Goal: Check status: Check status

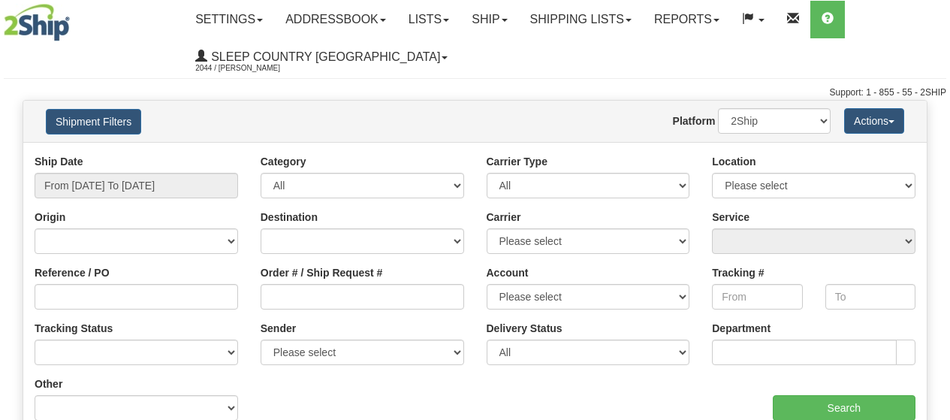
click at [112, 116] on button "Shipment Filters" at bounding box center [93, 122] width 95 height 26
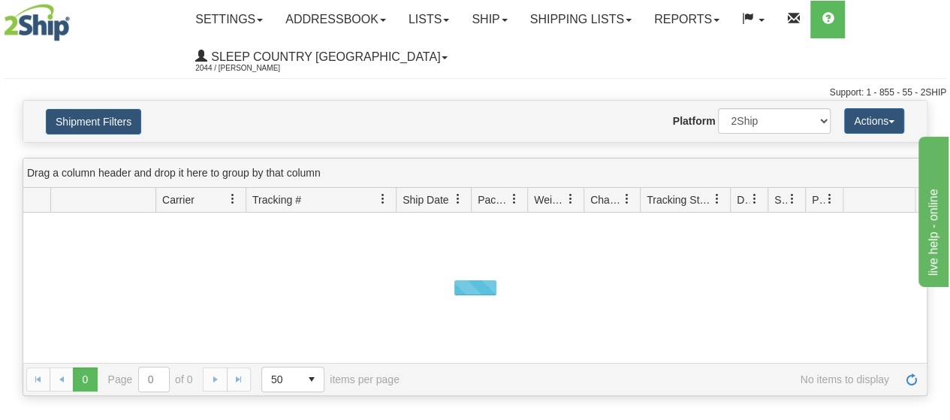
click at [309, 111] on div "Website Agent Nothing selected Client User Platform 2Ship Imported" at bounding box center [512, 121] width 661 height 26
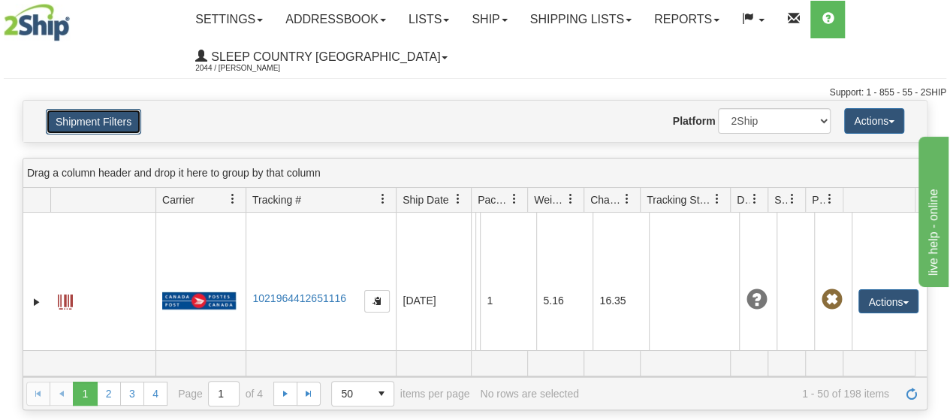
click at [104, 121] on button "Shipment Filters" at bounding box center [93, 122] width 95 height 26
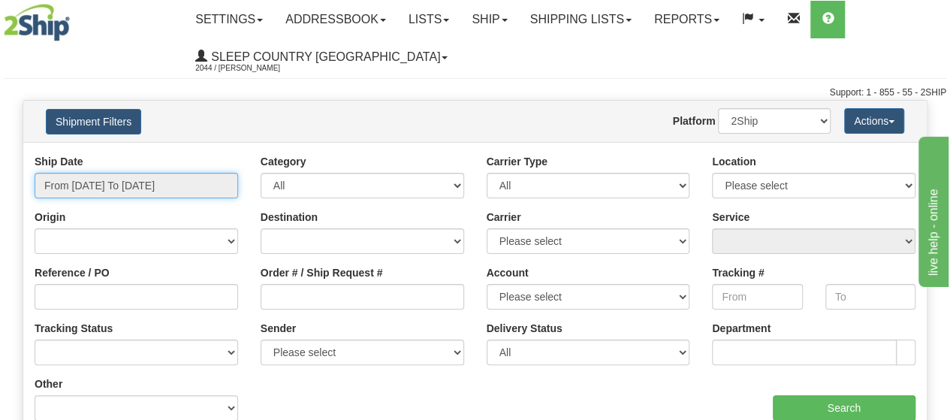
click at [147, 183] on input "From [DATE] To [DATE]" at bounding box center [137, 186] width 204 height 26
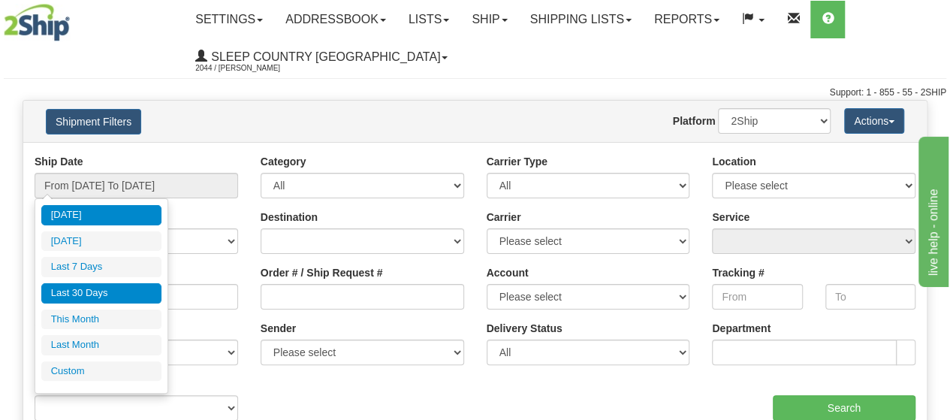
click at [97, 294] on li "Last 30 Days" at bounding box center [101, 293] width 120 height 20
type input "From [DATE] To [DATE]"
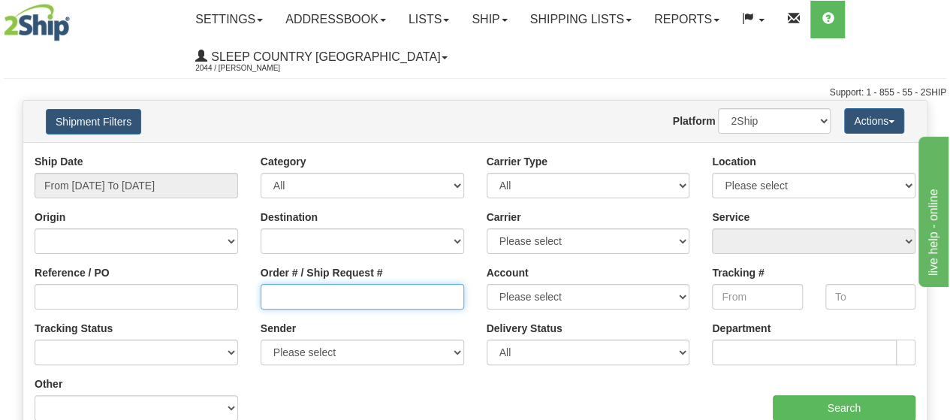
click at [355, 294] on input "Order # / Ship Request #" at bounding box center [363, 297] width 204 height 26
paste input "9000I049974"
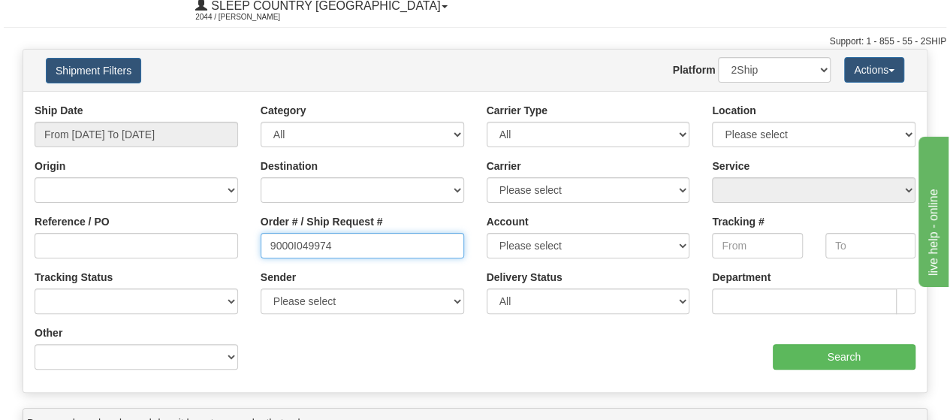
scroll to position [75, 0]
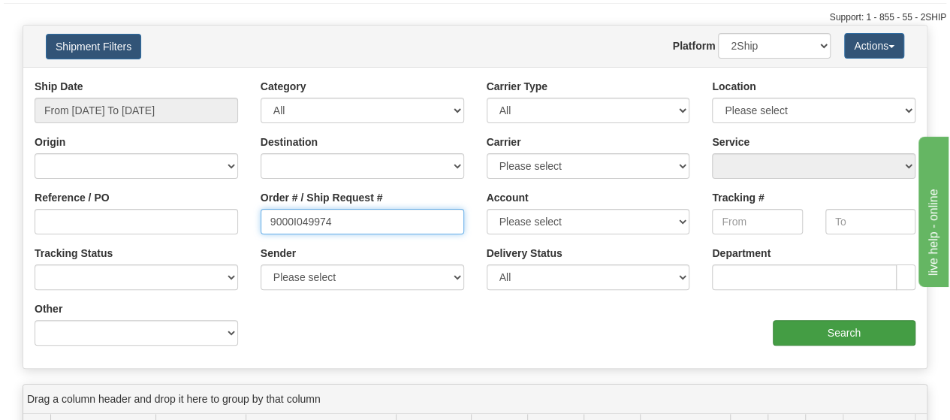
type input "9000I049974"
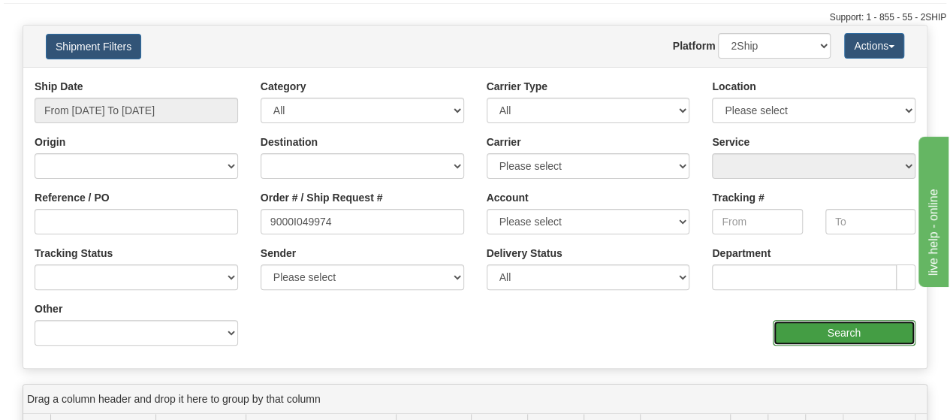
click at [843, 328] on input "Search" at bounding box center [844, 333] width 143 height 26
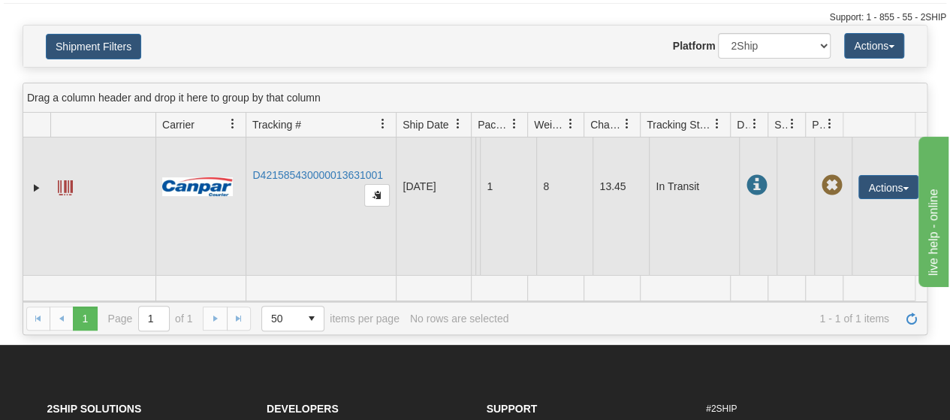
scroll to position [0, 0]
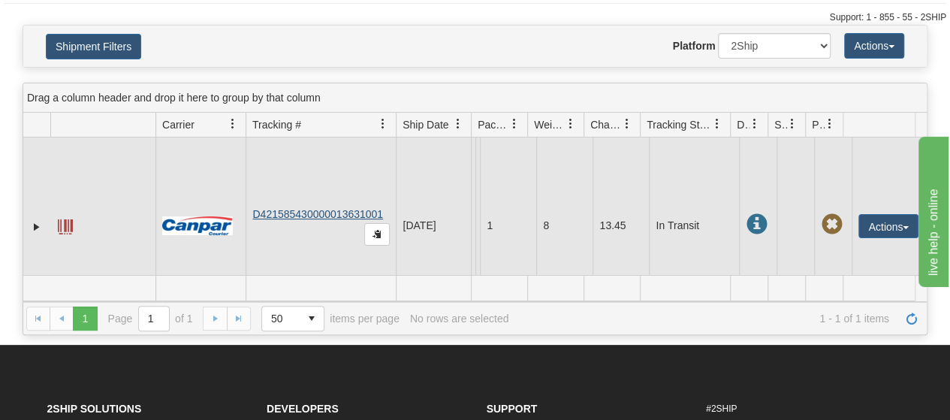
drag, startPoint x: 391, startPoint y: 213, endPoint x: 253, endPoint y: 216, distance: 137.5
click at [253, 216] on td "D421585430000013631001" at bounding box center [321, 225] width 150 height 177
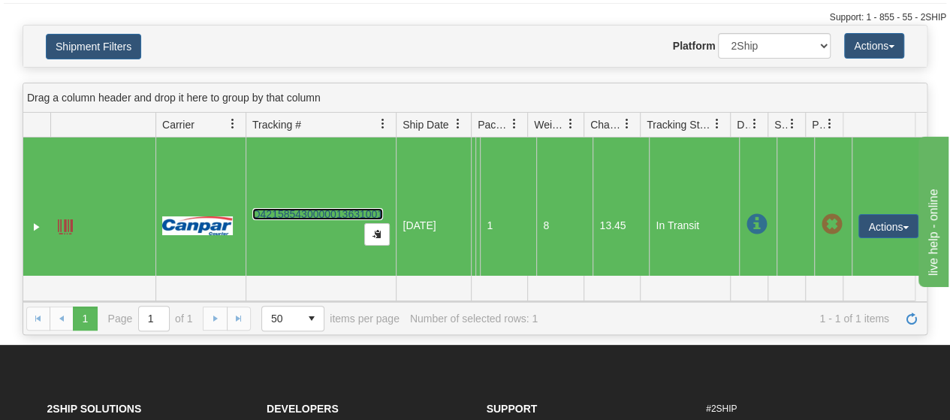
click at [320, 213] on link "D421585430000013631001" at bounding box center [317, 214] width 131 height 12
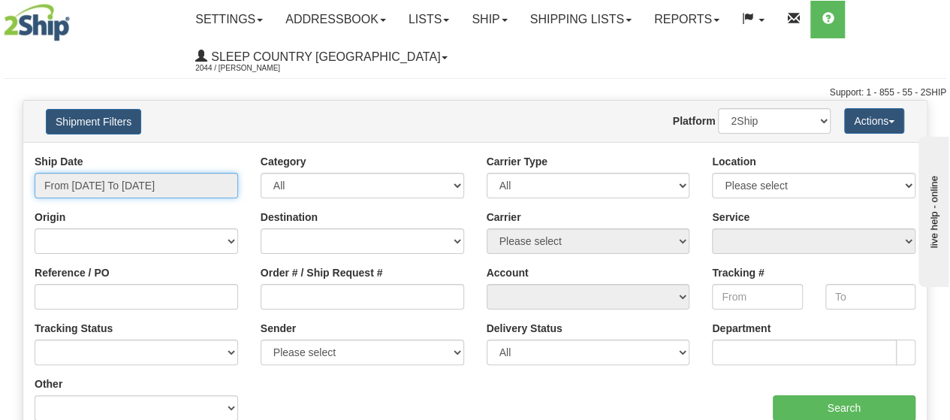
click at [151, 181] on input "From [DATE] To [DATE]" at bounding box center [137, 186] width 204 height 26
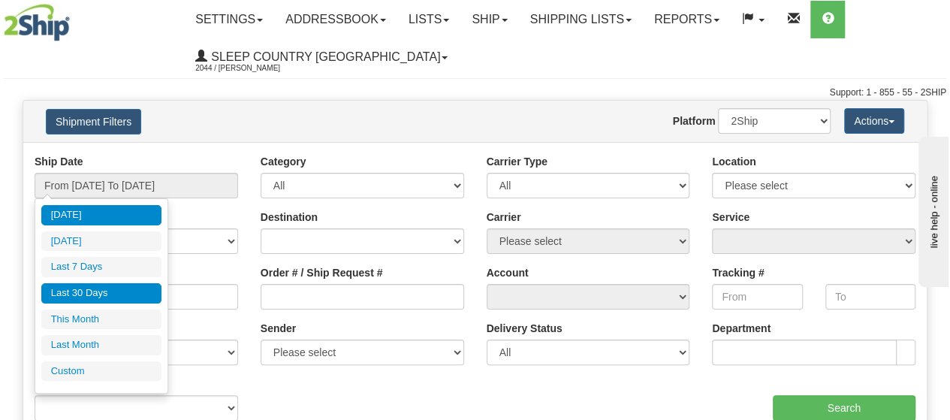
click at [103, 283] on li "Last 30 Days" at bounding box center [101, 293] width 120 height 20
type input "From [DATE] To [DATE]"
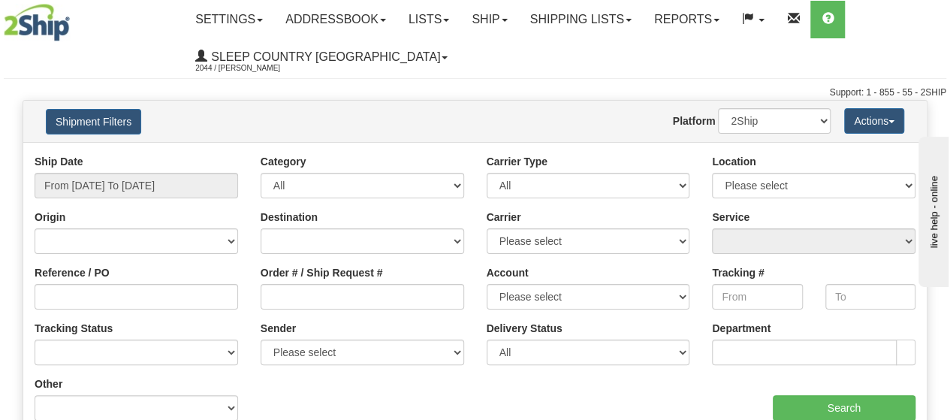
click at [341, 282] on div "Order # / Ship Request #" at bounding box center [363, 287] width 204 height 44
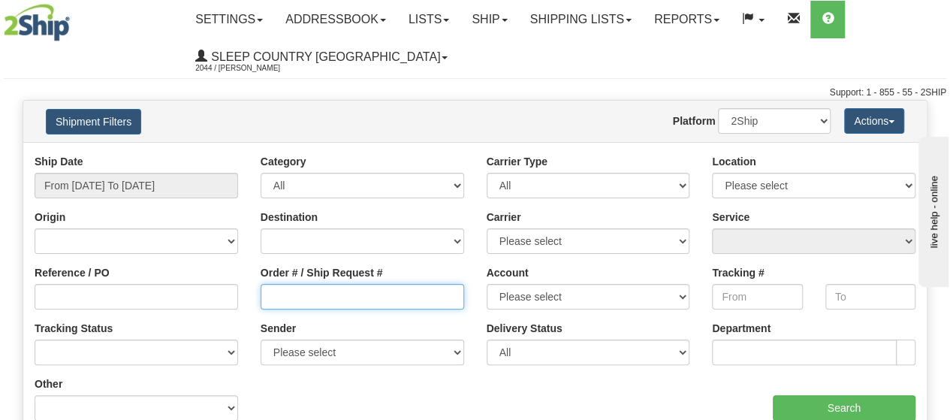
click at [356, 294] on input "Order # / Ship Request #" at bounding box center [363, 297] width 204 height 26
paste input "36I034339"
type input "36I034339"
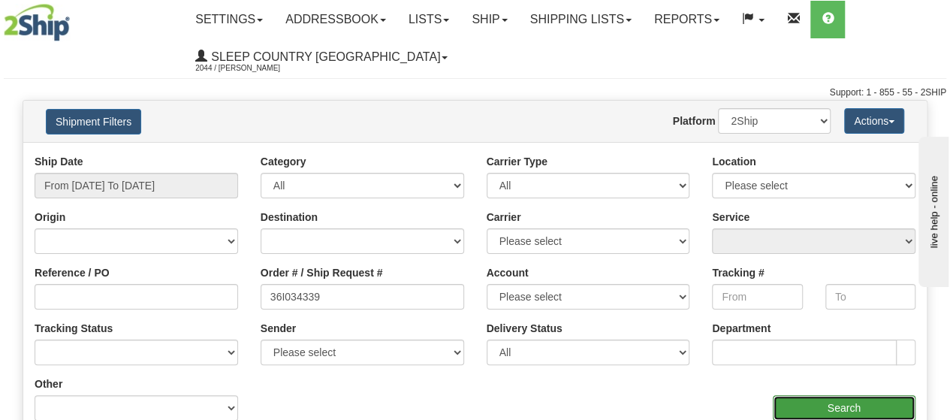
click at [858, 400] on input "Search" at bounding box center [844, 408] width 143 height 26
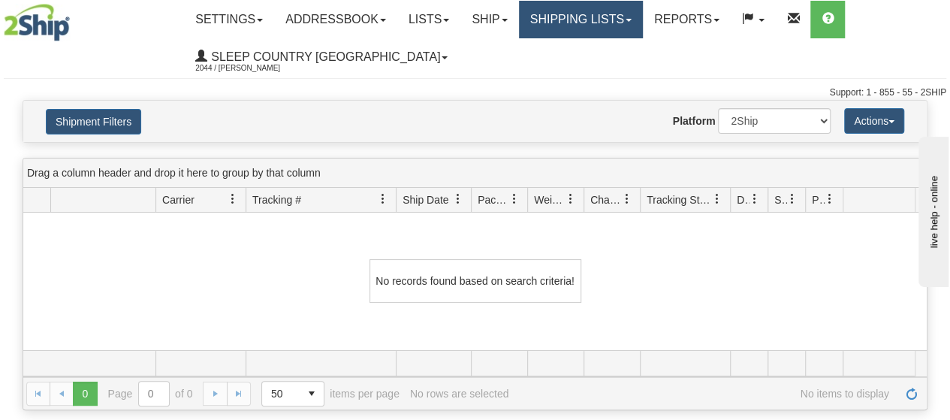
click at [622, 17] on link "Shipping lists" at bounding box center [581, 20] width 124 height 38
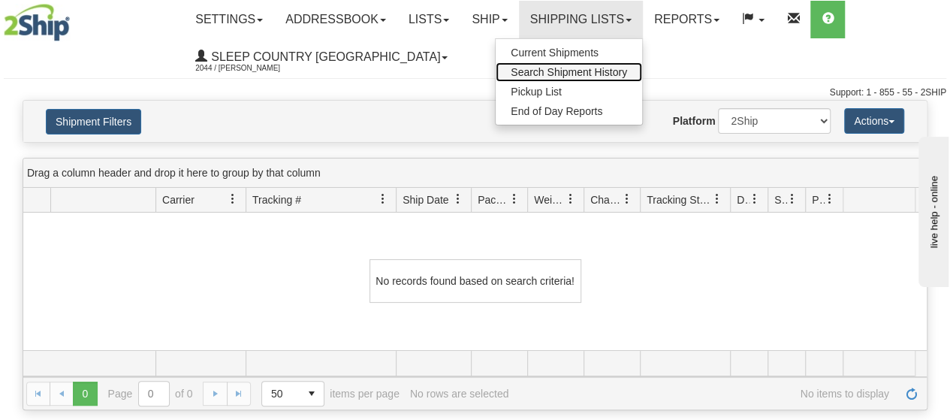
click at [613, 73] on span "Search Shipment History" at bounding box center [569, 72] width 116 height 12
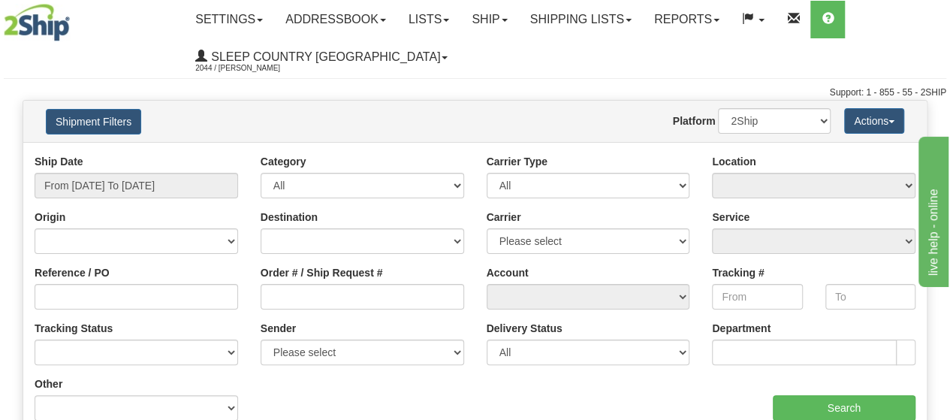
click at [147, 170] on div "Ship Date From 09/07/2025 To 09/08/2025" at bounding box center [137, 176] width 204 height 44
click at [141, 186] on input "From [DATE] To [DATE]" at bounding box center [137, 186] width 204 height 26
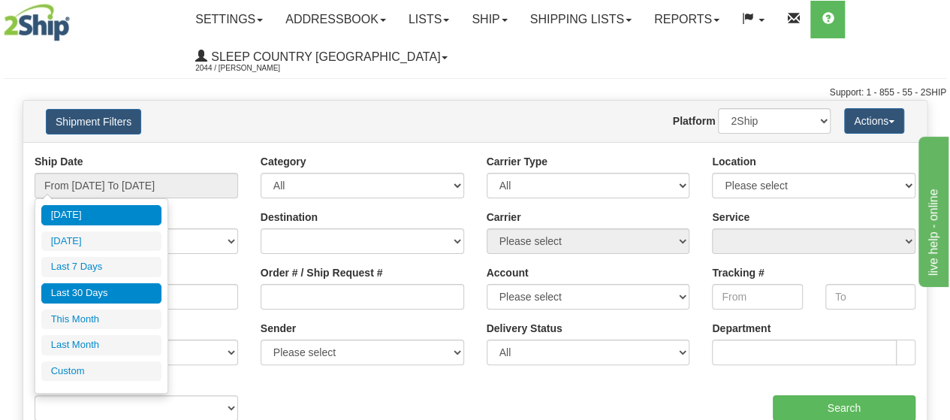
click at [101, 291] on li "Last 30 Days" at bounding box center [101, 293] width 120 height 20
type input "From [DATE] To [DATE]"
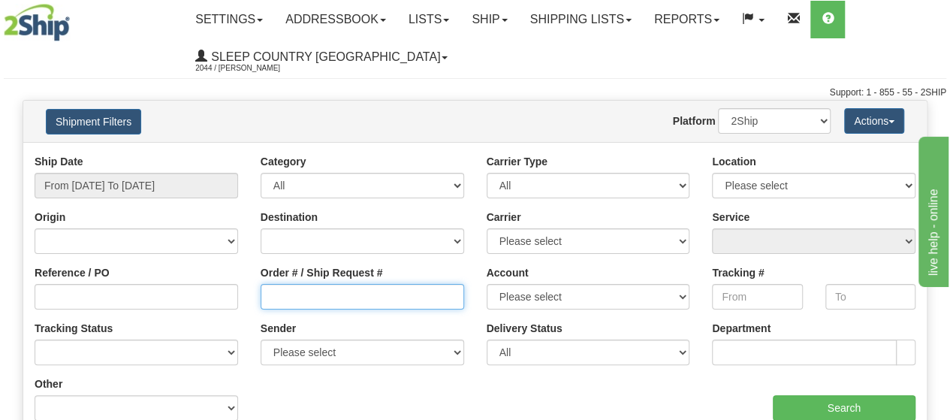
drag, startPoint x: 336, startPoint y: 292, endPoint x: 352, endPoint y: 288, distance: 16.4
click at [336, 292] on input "Order # / Ship Request #" at bounding box center [363, 297] width 204 height 26
paste input "9000I049989"
type input "9000I049989"
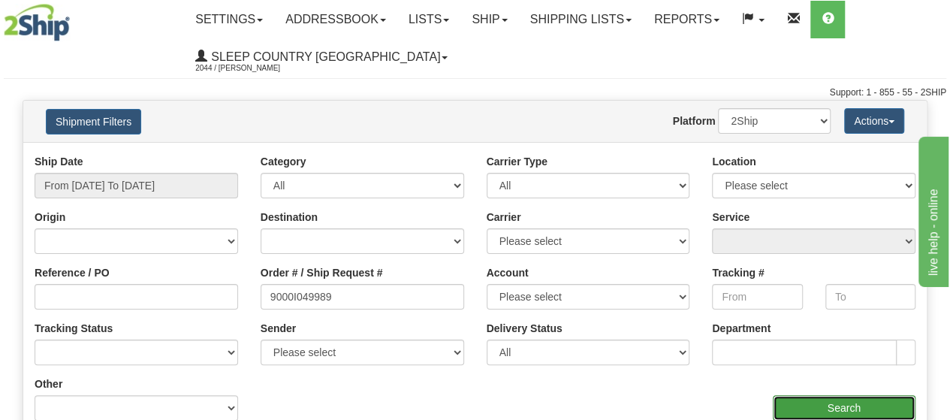
click at [818, 408] on input "Search" at bounding box center [844, 408] width 143 height 26
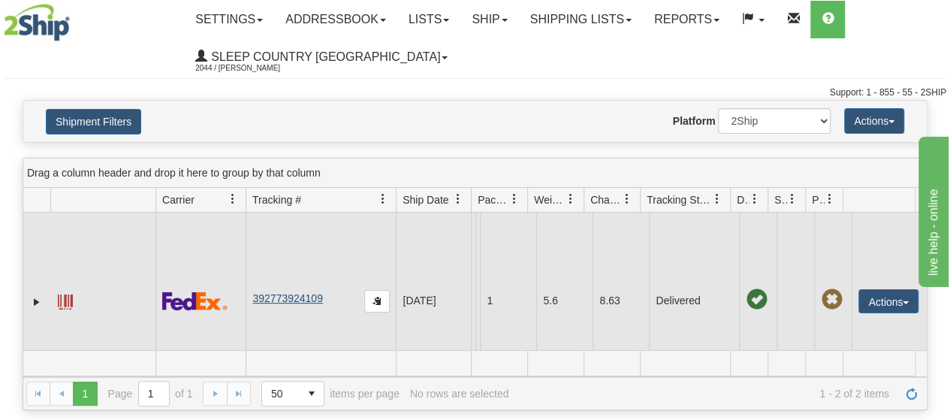
drag, startPoint x: 336, startPoint y: 297, endPoint x: 265, endPoint y: 297, distance: 71.4
click at [265, 297] on td "392773924109" at bounding box center [321, 301] width 150 height 177
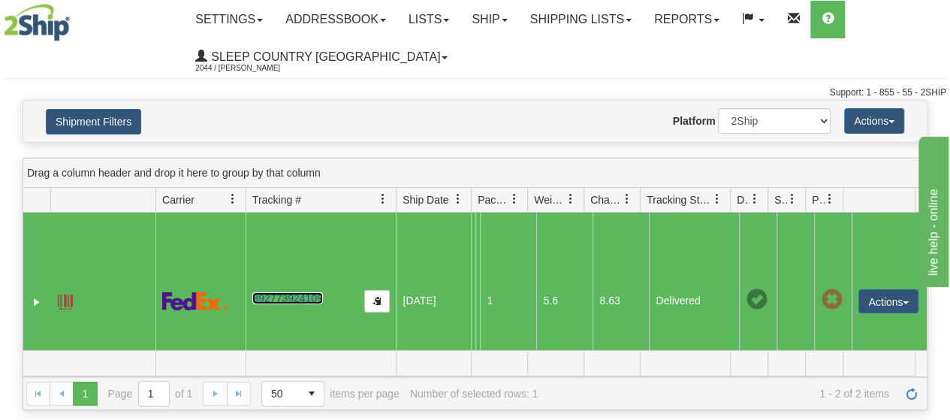
click at [287, 297] on link "392773924109" at bounding box center [287, 298] width 70 height 12
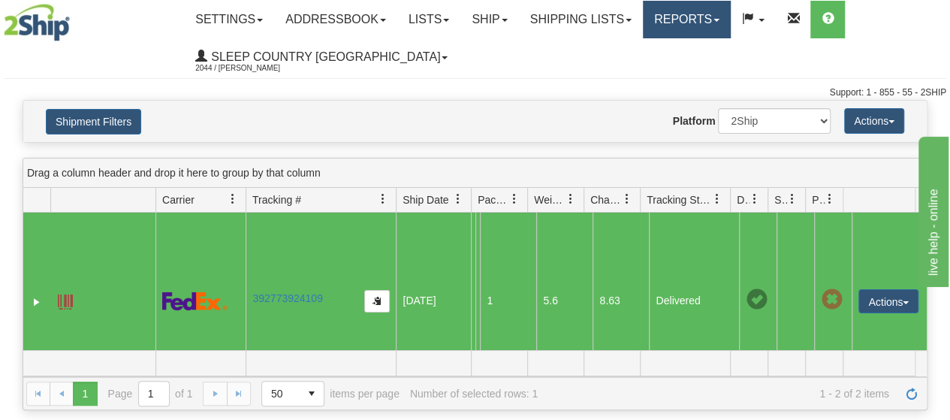
click at [715, 23] on link "Reports" at bounding box center [687, 20] width 88 height 38
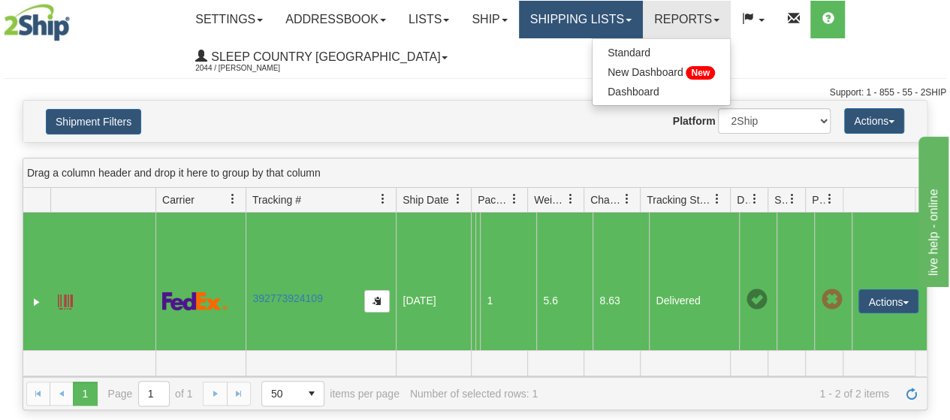
click at [625, 14] on link "Shipping lists" at bounding box center [581, 20] width 124 height 38
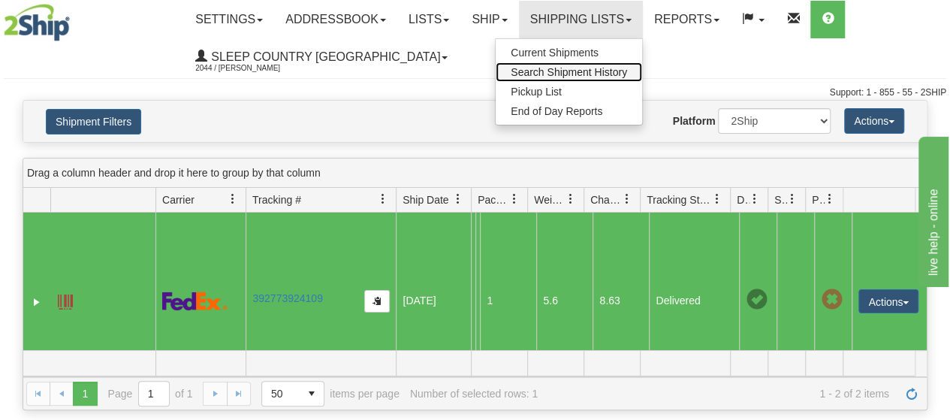
click at [608, 77] on span "Search Shipment History" at bounding box center [569, 72] width 116 height 12
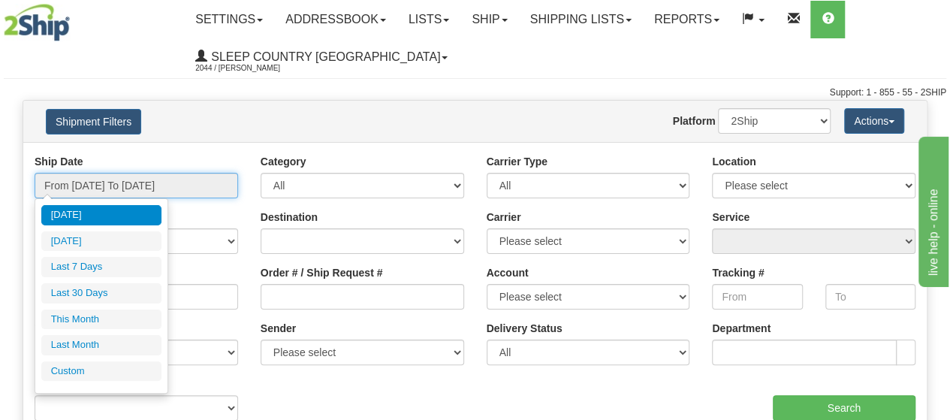
click at [188, 187] on input "From [DATE] To [DATE]" at bounding box center [137, 186] width 204 height 26
drag, startPoint x: 91, startPoint y: 286, endPoint x: 109, endPoint y: 266, distance: 27.1
click at [90, 286] on li "Last 30 Days" at bounding box center [101, 293] width 120 height 20
type input "From [DATE] To [DATE]"
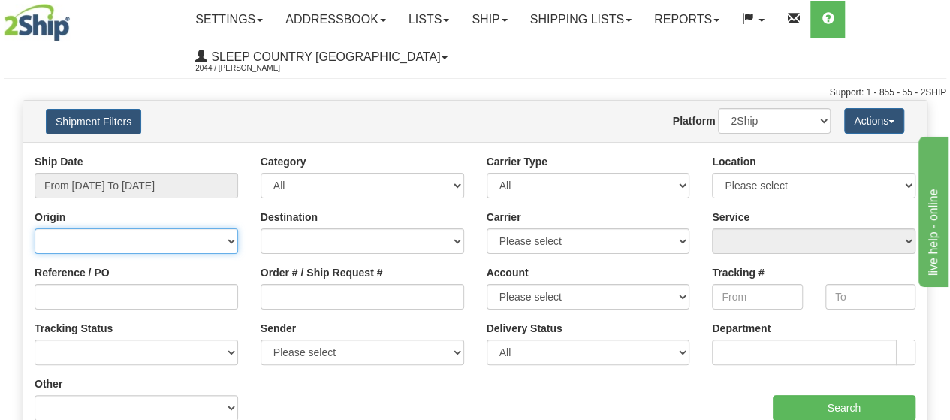
click at [111, 246] on select "Canada United States Mexico Puerto Rico Romania Australia New Zealand SouthAfri…" at bounding box center [137, 241] width 204 height 26
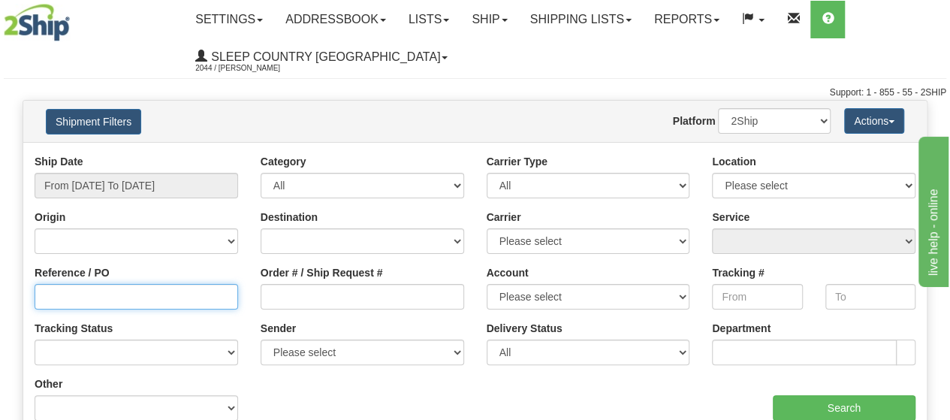
click at [107, 299] on input "Reference / PO" at bounding box center [137, 297] width 204 height 26
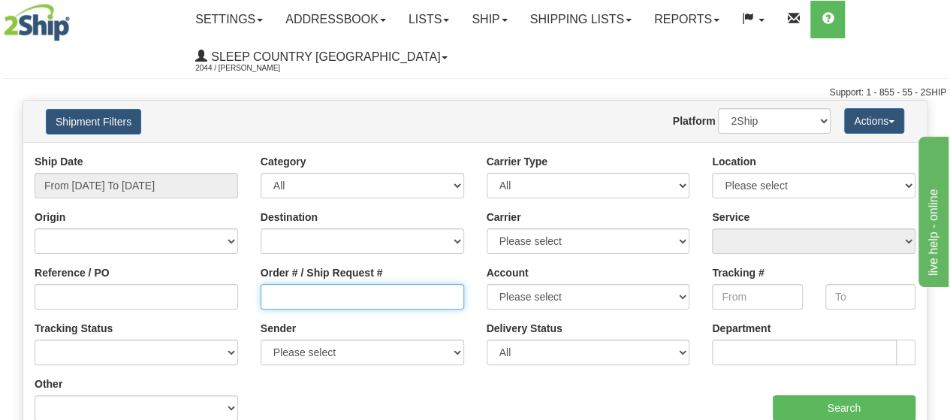
drag, startPoint x: 344, startPoint y: 297, endPoint x: 368, endPoint y: 299, distance: 24.1
click at [344, 297] on input "Order # / Ship Request #" at bounding box center [363, 297] width 204 height 26
paste input "9000I045511"
type input "9000I045511"
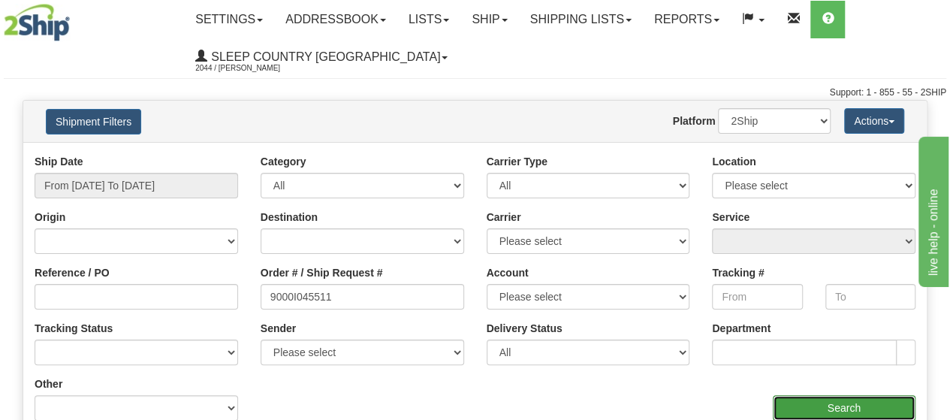
click at [840, 411] on input "Search" at bounding box center [844, 408] width 143 height 26
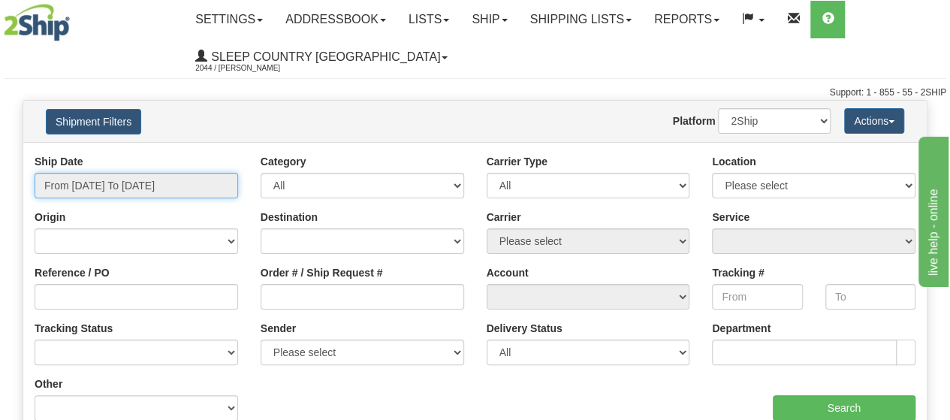
click at [96, 188] on input "From [DATE] To [DATE]" at bounding box center [137, 186] width 204 height 26
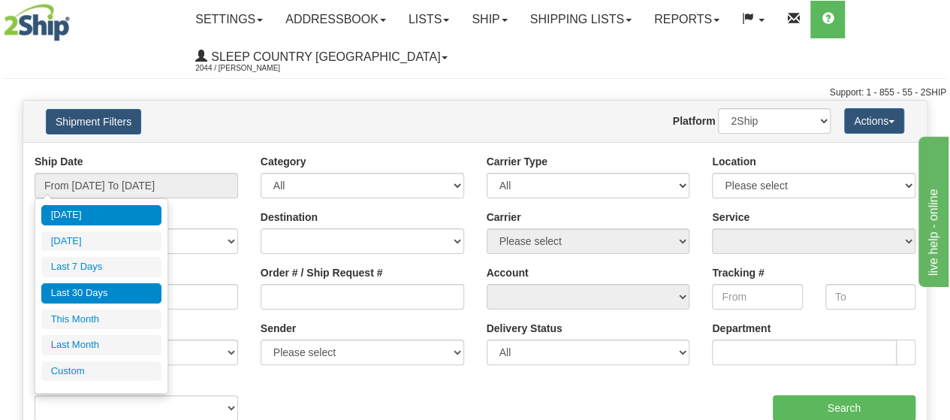
click at [91, 288] on li "Last 30 Days" at bounding box center [101, 293] width 120 height 20
type input "From [DATE] To [DATE]"
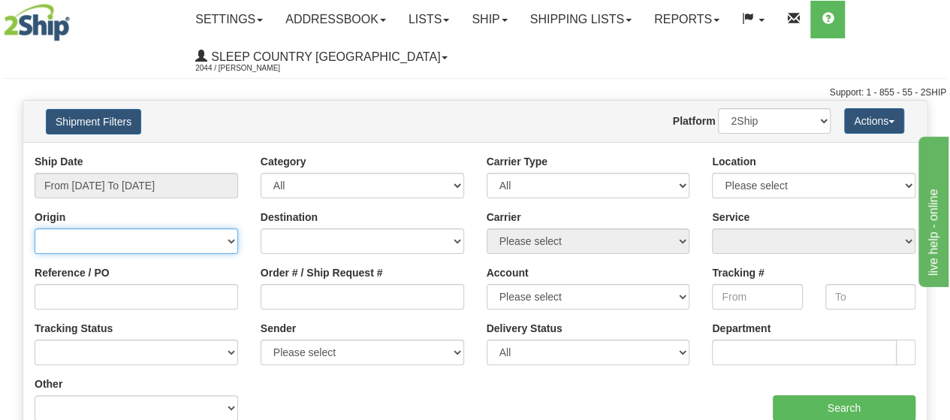
click at [137, 235] on select "[GEOGRAPHIC_DATA] [GEOGRAPHIC_DATA] [GEOGRAPHIC_DATA] [US_STATE] [GEOGRAPHIC_DA…" at bounding box center [137, 241] width 204 height 26
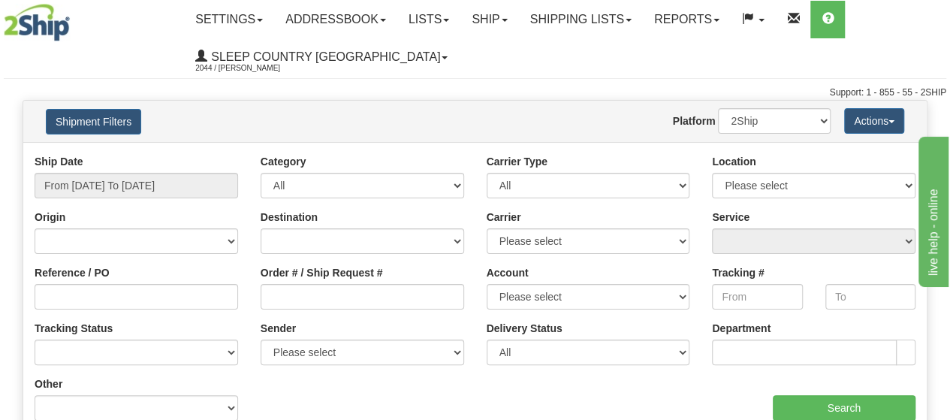
click at [358, 133] on div "Website Agent Nothing selected Client User Platform 2Ship Imported" at bounding box center [512, 121] width 661 height 26
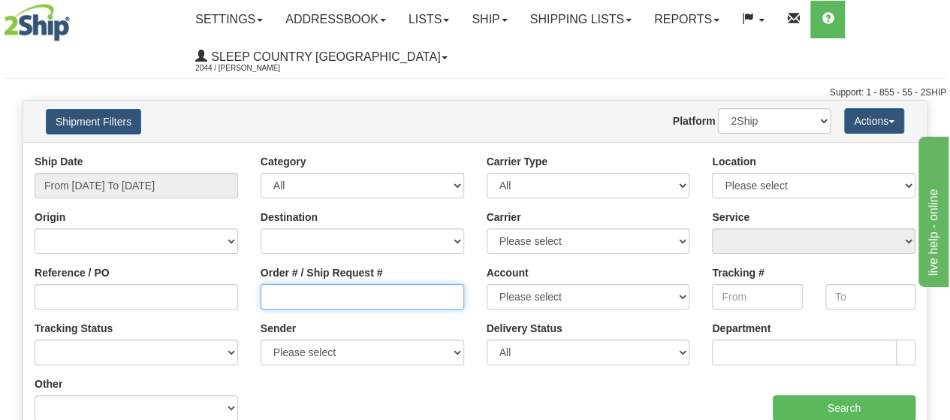
drag, startPoint x: 311, startPoint y: 297, endPoint x: 330, endPoint y: 279, distance: 26.6
click at [311, 297] on input "Order # / Ship Request #" at bounding box center [363, 297] width 204 height 26
paste input "9000I045511"
type input "9000I045511"
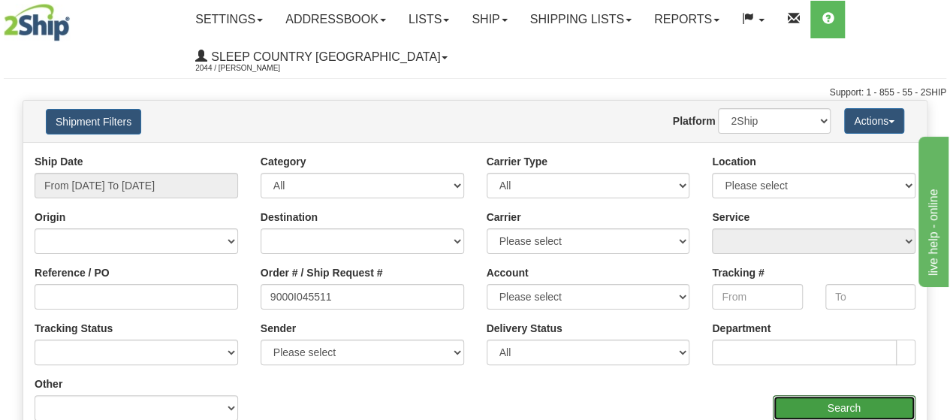
drag, startPoint x: 825, startPoint y: 418, endPoint x: 828, endPoint y: 411, distance: 8.1
click at [827, 415] on input "Search" at bounding box center [844, 408] width 143 height 26
